Goal: Information Seeking & Learning: Learn about a topic

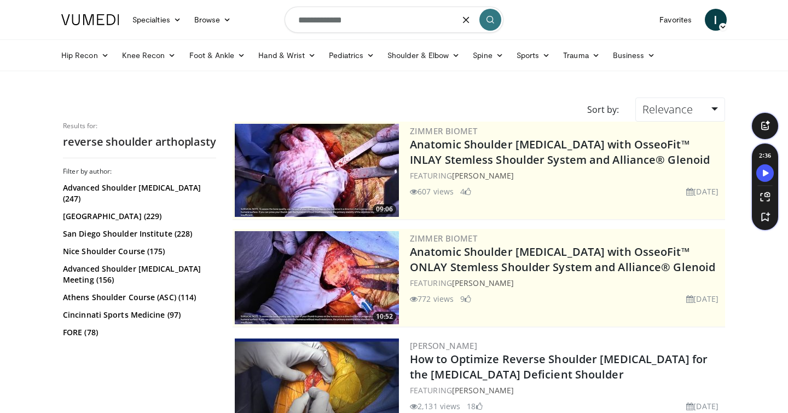
click at [374, 25] on input "**********" at bounding box center [394, 20] width 219 height 26
type input "**********"
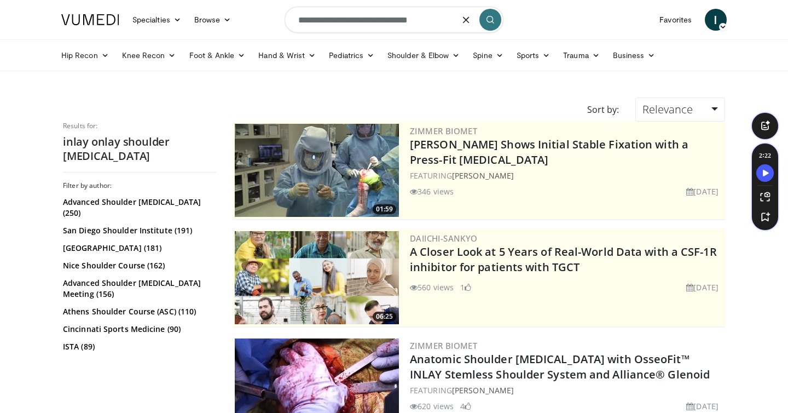
click at [363, 19] on input "**********" at bounding box center [394, 20] width 219 height 26
click at [491, 25] on button "submit" at bounding box center [490, 20] width 22 height 22
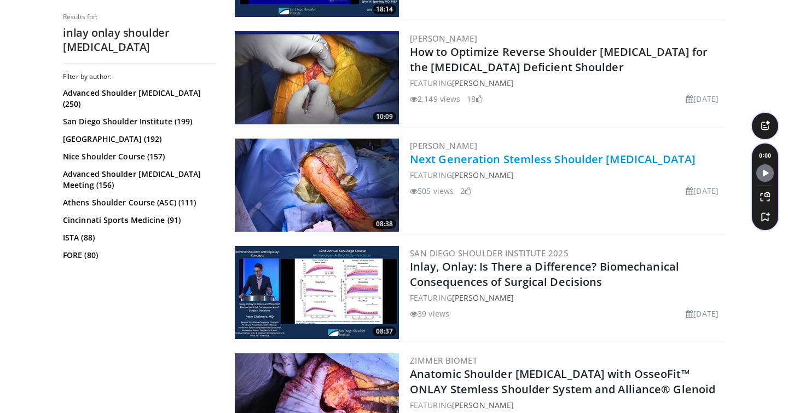
scroll to position [522, 0]
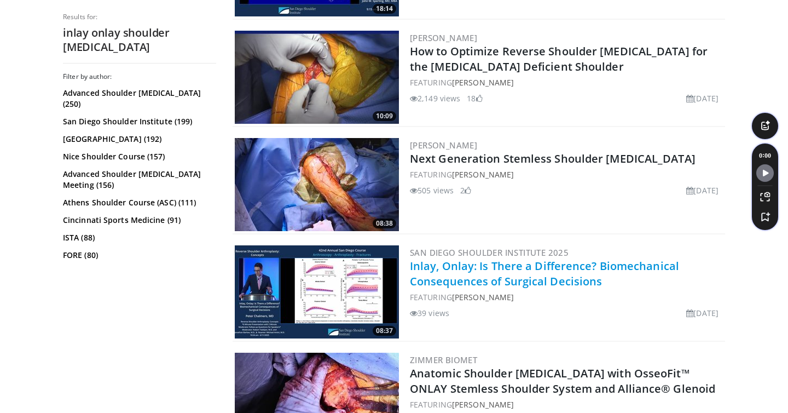
click at [481, 274] on link "Inlay, Onlay: Is There a Difference? Biomechanical Consequences of Surgical Dec…" at bounding box center [544, 273] width 269 height 30
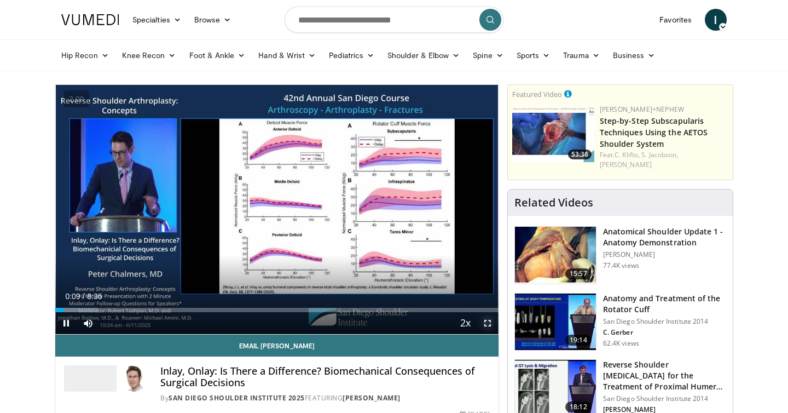
click at [491, 329] on span "Video Player" at bounding box center [488, 323] width 22 height 22
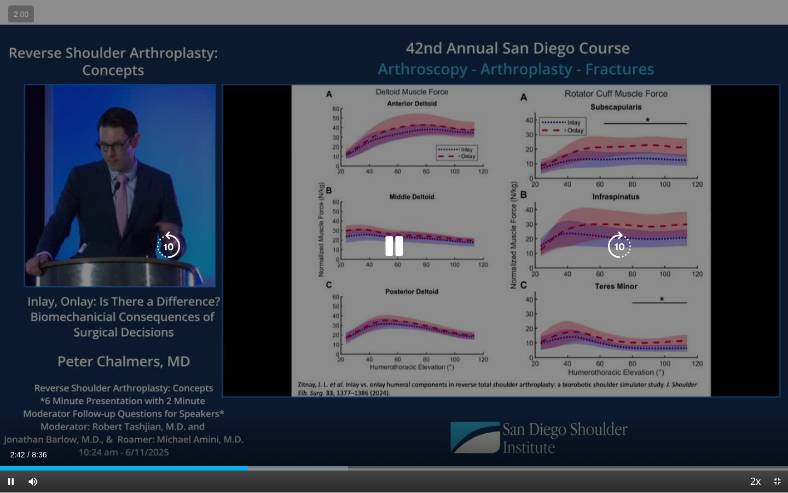
click at [168, 246] on icon "Video Player" at bounding box center [168, 246] width 31 height 31
click at [158, 249] on icon "Video Player" at bounding box center [168, 246] width 31 height 31
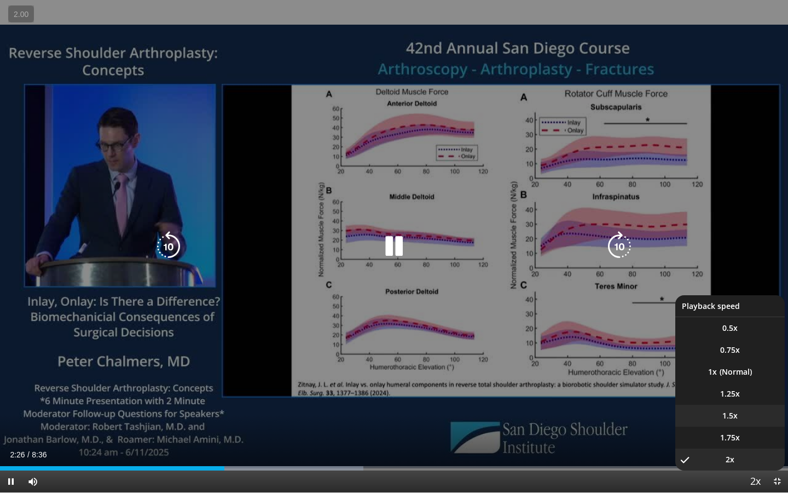
click at [745, 412] on li "1.5x" at bounding box center [729, 415] width 109 height 22
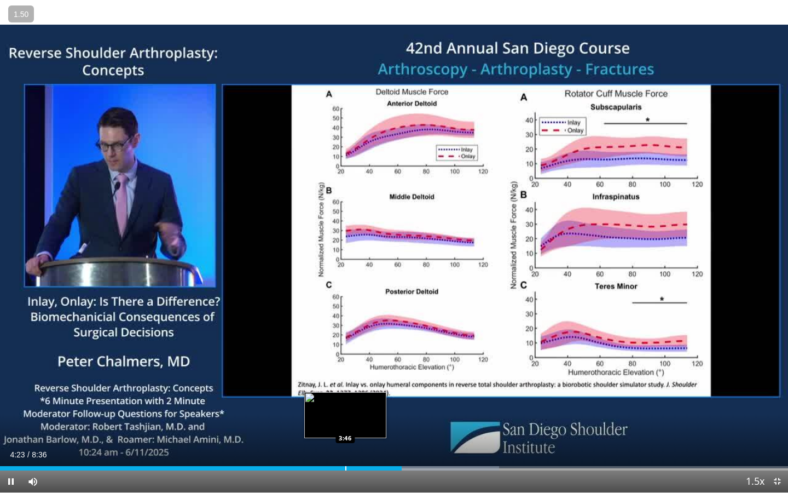
click at [345, 412] on div "Loaded : 63.36% 4:23 3:46" at bounding box center [394, 468] width 788 height 4
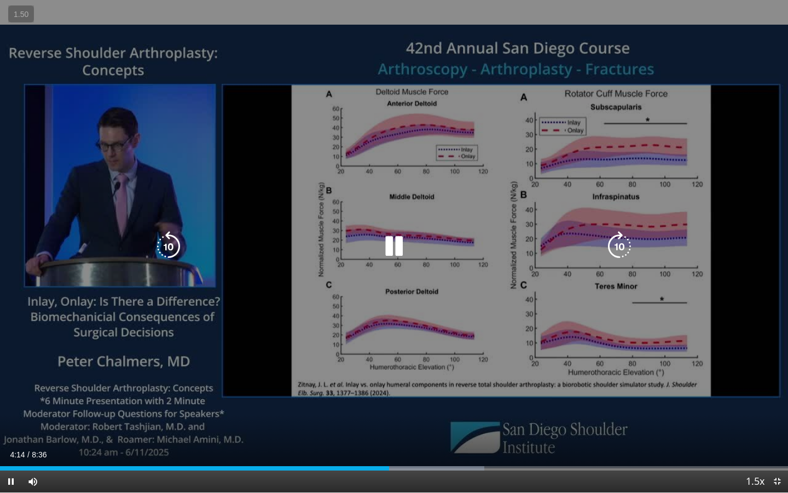
click at [394, 210] on div "30 seconds Tap to unmute" at bounding box center [394, 246] width 788 height 492
click at [393, 233] on icon "Video Player" at bounding box center [394, 246] width 31 height 31
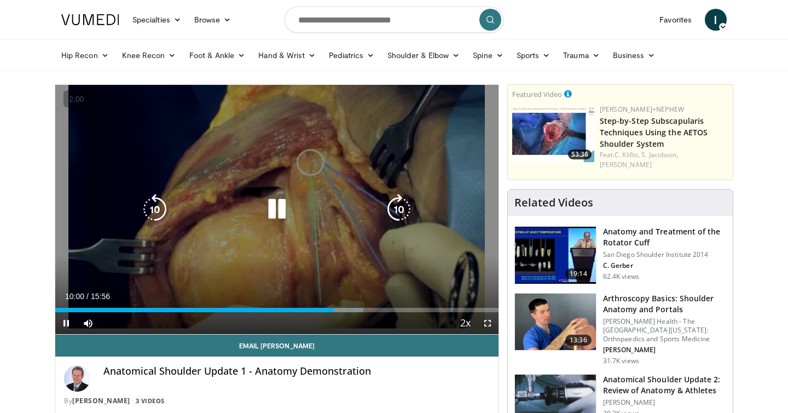
click at [286, 202] on icon "Video Player" at bounding box center [277, 209] width 31 height 31
click at [369, 175] on div "10 seconds Tap to unmute" at bounding box center [276, 209] width 443 height 249
click at [287, 196] on icon "Video Player" at bounding box center [277, 209] width 31 height 31
click at [290, 203] on icon "Video Player" at bounding box center [277, 209] width 31 height 31
click at [152, 211] on icon "Video Player" at bounding box center [155, 209] width 31 height 31
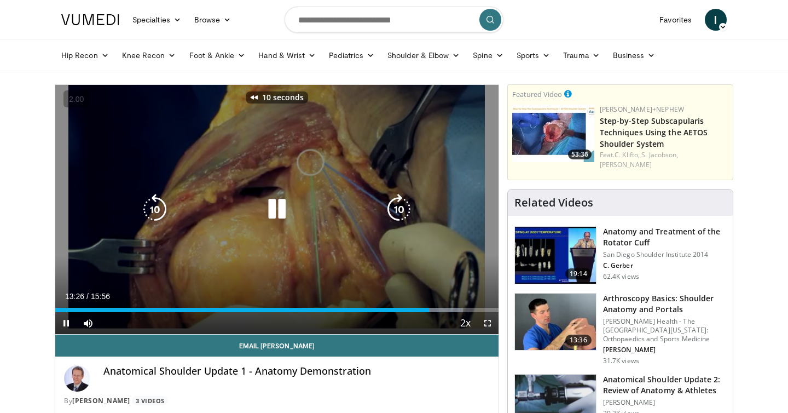
click at [152, 211] on icon "Video Player" at bounding box center [155, 209] width 31 height 31
click at [291, 199] on icon "Video Player" at bounding box center [277, 209] width 31 height 31
click at [254, 214] on div "Video Player" at bounding box center [277, 209] width 266 height 22
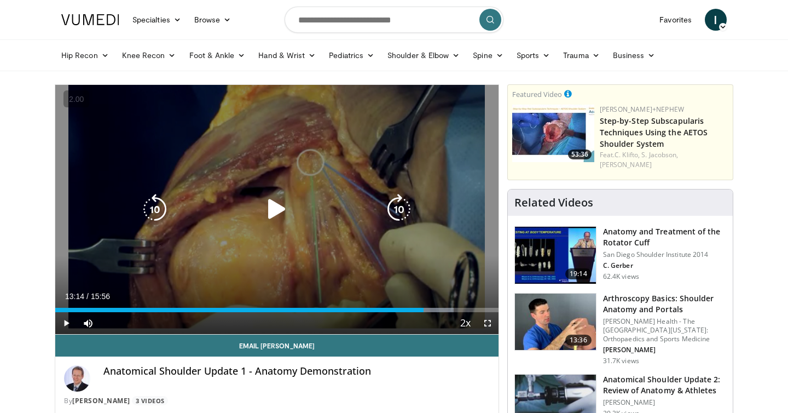
click at [265, 209] on icon "Video Player" at bounding box center [277, 209] width 31 height 31
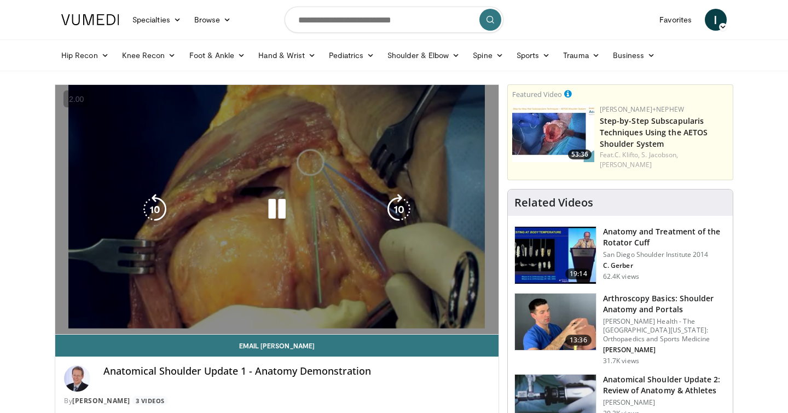
click at [268, 195] on icon "Video Player" at bounding box center [277, 209] width 31 height 31
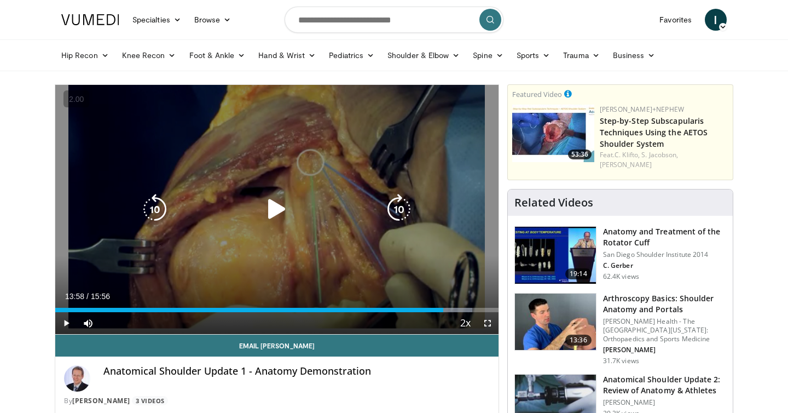
click at [275, 200] on icon "Video Player" at bounding box center [277, 209] width 31 height 31
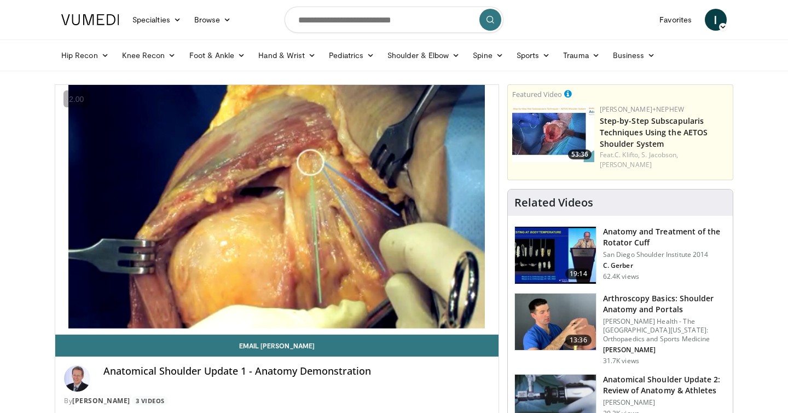
click at [275, 200] on div "40 seconds Tap to unmute" at bounding box center [276, 209] width 443 height 249
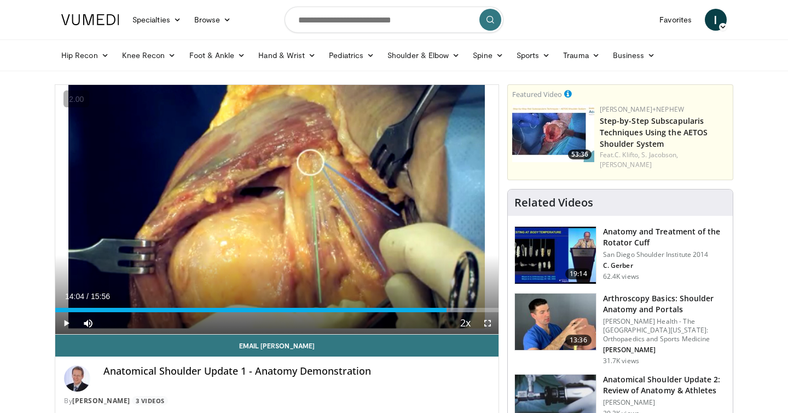
click at [275, 200] on div "40 seconds Tap to unmute" at bounding box center [276, 209] width 443 height 249
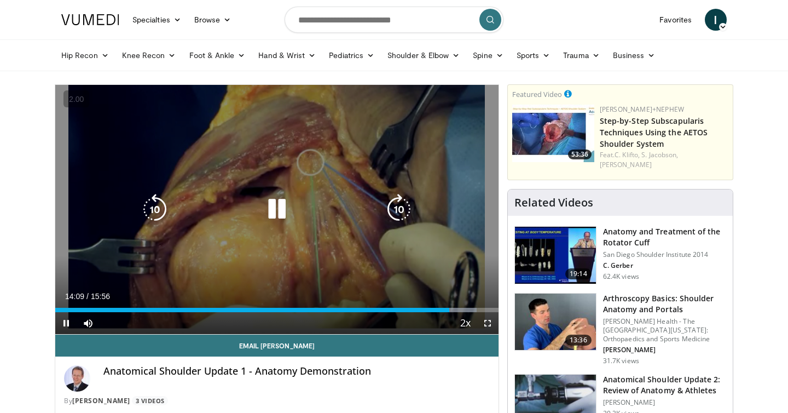
click at [140, 201] on icon "Video Player" at bounding box center [155, 209] width 31 height 31
click at [275, 204] on icon "Video Player" at bounding box center [277, 209] width 31 height 31
click at [159, 200] on icon "Video Player" at bounding box center [155, 209] width 31 height 31
click at [158, 200] on icon "Video Player" at bounding box center [155, 209] width 31 height 31
click at [276, 206] on icon "Video Player" at bounding box center [277, 209] width 31 height 31
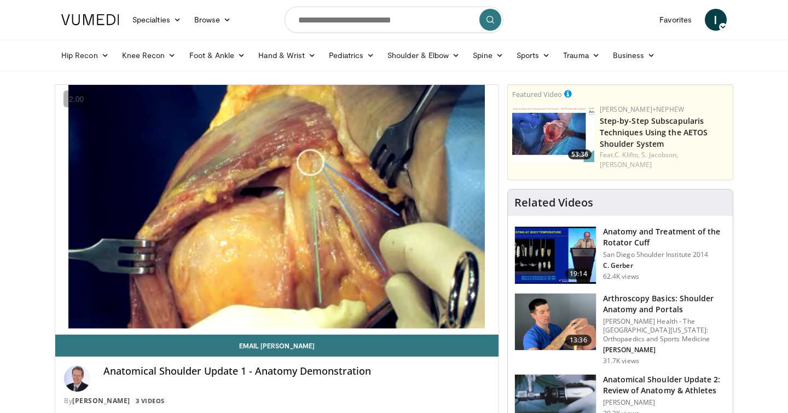
click at [276, 206] on div "30 seconds Tap to unmute" at bounding box center [276, 209] width 443 height 249
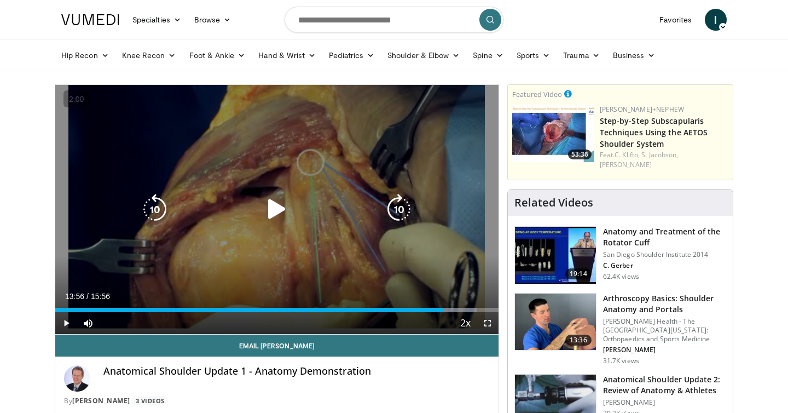
click at [265, 210] on icon "Video Player" at bounding box center [277, 209] width 31 height 31
click at [279, 210] on icon "Video Player" at bounding box center [277, 209] width 31 height 31
click at [281, 210] on icon "Video Player" at bounding box center [277, 209] width 31 height 31
click at [284, 205] on icon "Video Player" at bounding box center [277, 209] width 31 height 31
click at [279, 205] on icon "Video Player" at bounding box center [277, 209] width 31 height 31
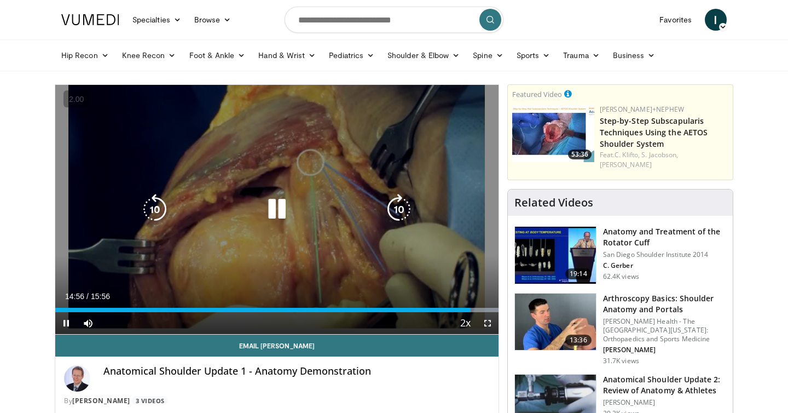
click at [286, 207] on icon "Video Player" at bounding box center [277, 209] width 31 height 31
click at [281, 203] on icon "Video Player" at bounding box center [277, 209] width 31 height 31
click at [274, 218] on icon "Video Player" at bounding box center [277, 209] width 31 height 31
click at [275, 212] on icon "Video Player" at bounding box center [277, 209] width 31 height 31
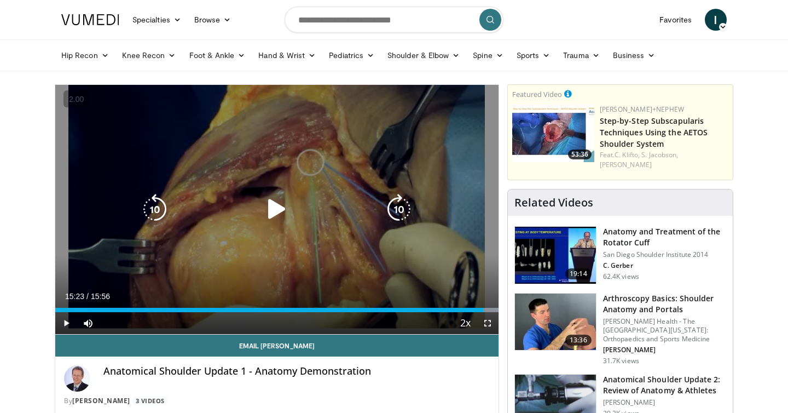
click at [273, 214] on icon "Video Player" at bounding box center [277, 209] width 31 height 31
click at [156, 207] on icon "Video Player" at bounding box center [155, 209] width 31 height 31
click at [157, 207] on icon "Video Player" at bounding box center [155, 209] width 31 height 31
click at [276, 214] on icon "Video Player" at bounding box center [277, 209] width 31 height 31
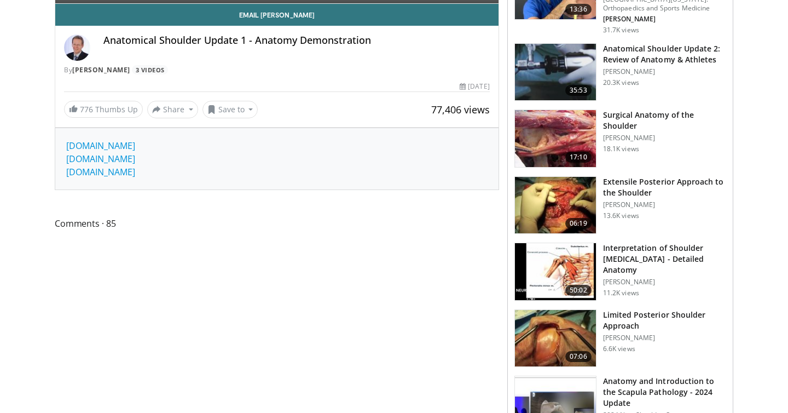
scroll to position [329, 0]
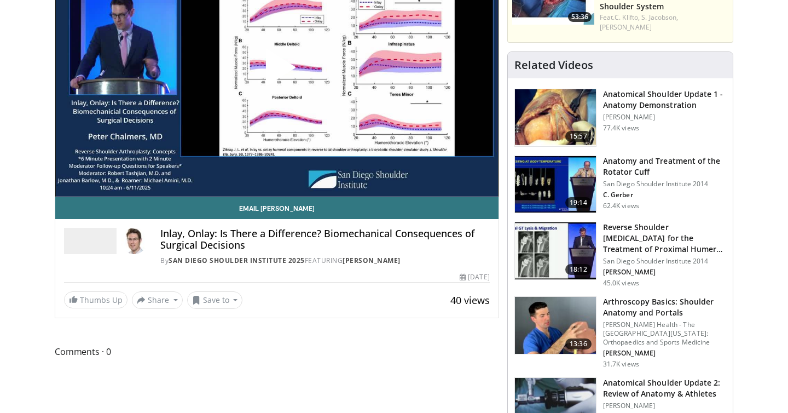
scroll to position [138, 0]
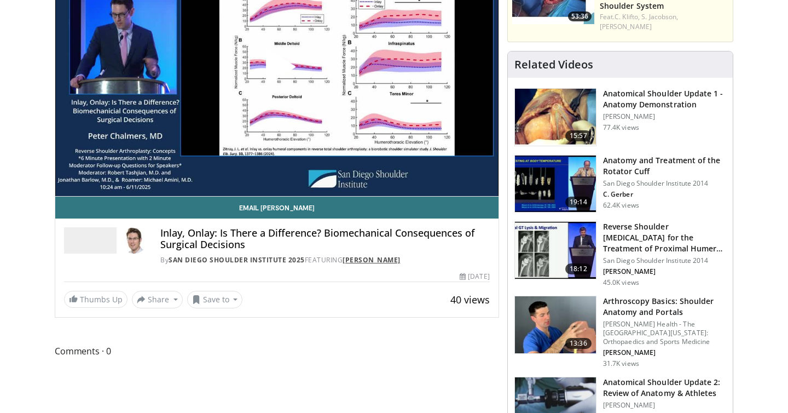
drag, startPoint x: 415, startPoint y: 258, endPoint x: 345, endPoint y: 259, distance: 69.5
click at [346, 260] on div "By San Diego Shoulder Institute 2025 FEATURING [PERSON_NAME]" at bounding box center [324, 260] width 329 height 10
copy link "[PERSON_NAME]"
